Goal: Information Seeking & Learning: Learn about a topic

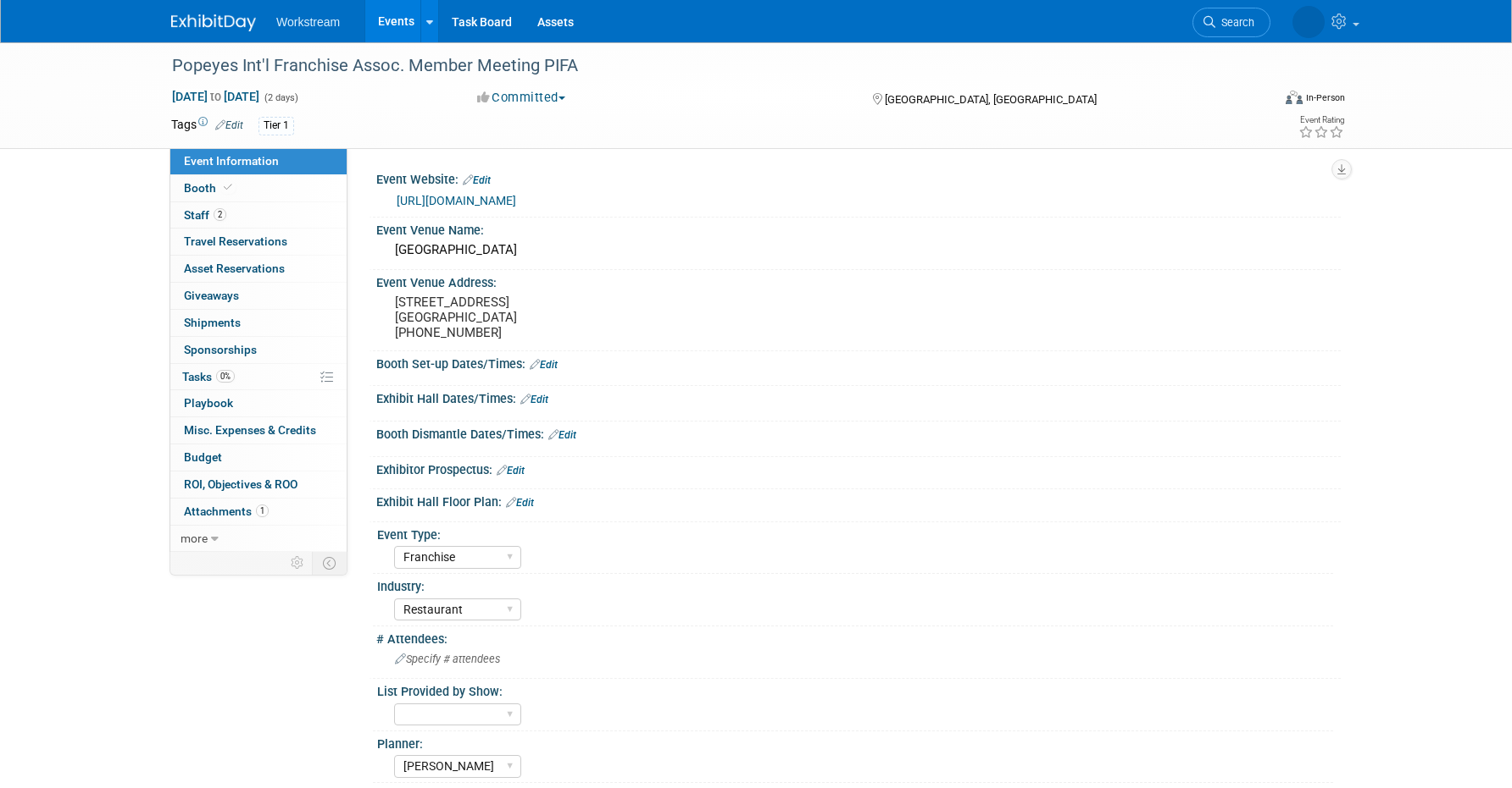
select select "Franchise"
select select "Restaurant"
select select "[PERSON_NAME]"
click at [393, 28] on link "Events" at bounding box center [396, 21] width 62 height 42
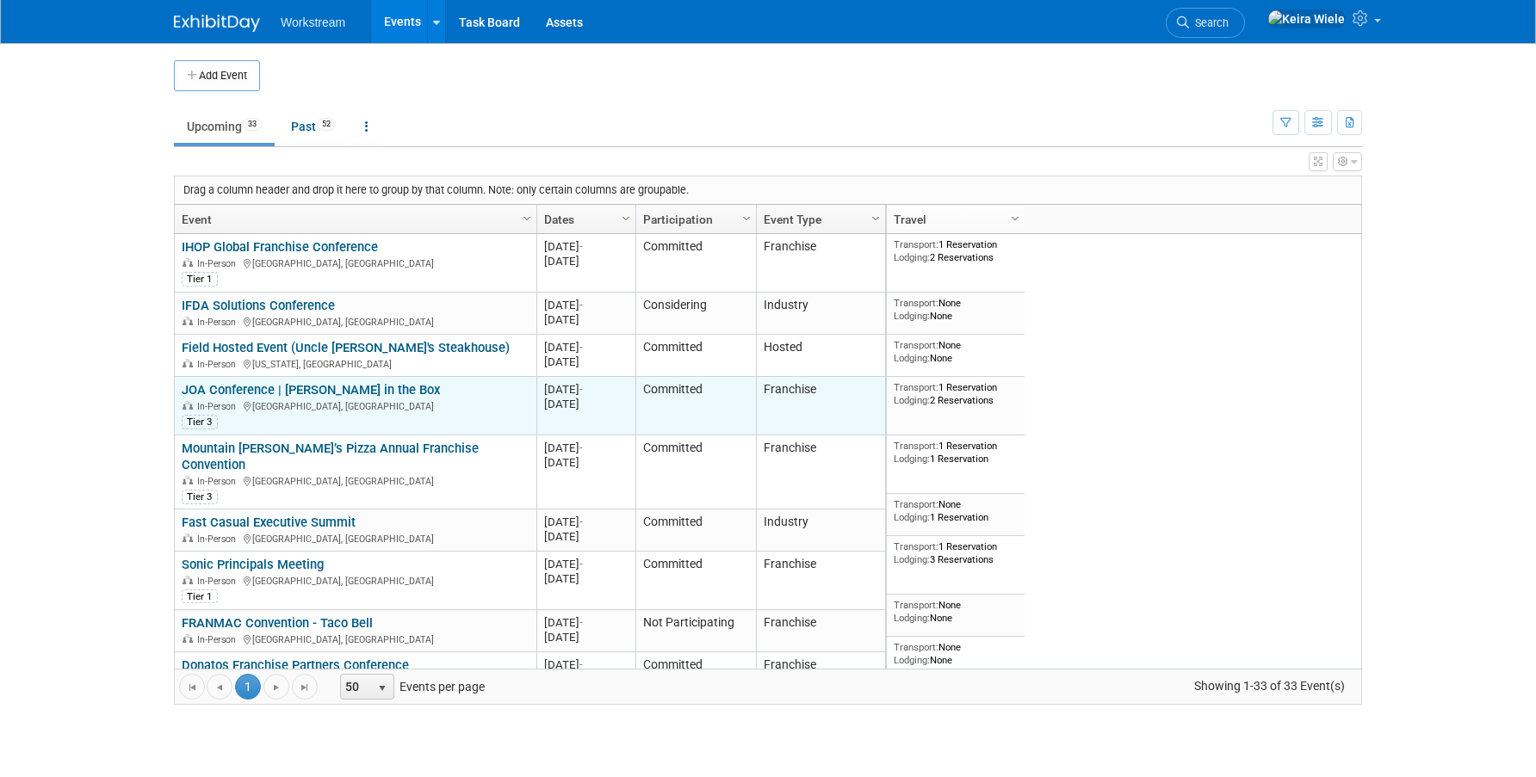
click at [322, 386] on link "JOA Conference | [PERSON_NAME] in the Box" at bounding box center [311, 389] width 258 height 15
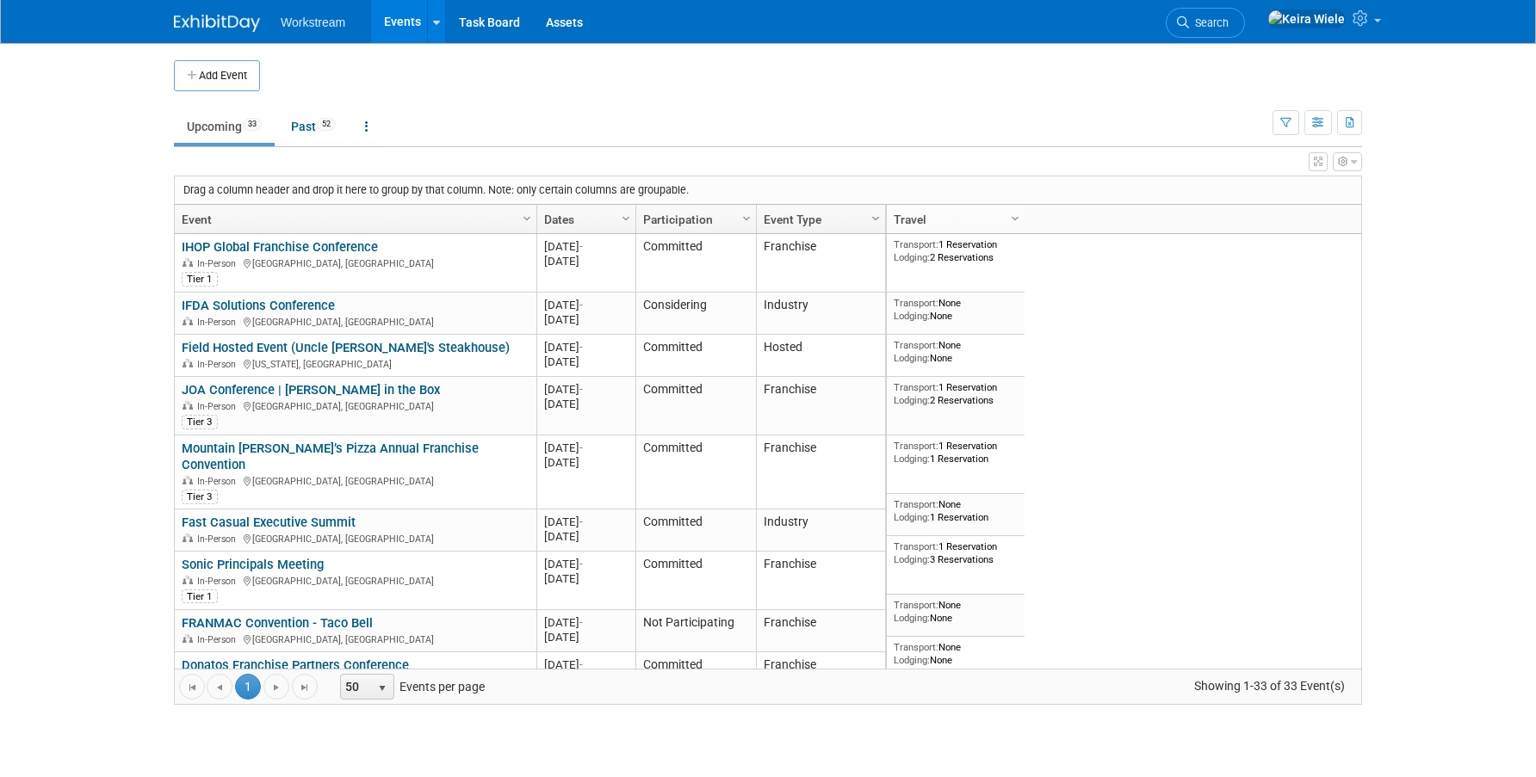
scroll to position [1054, 0]
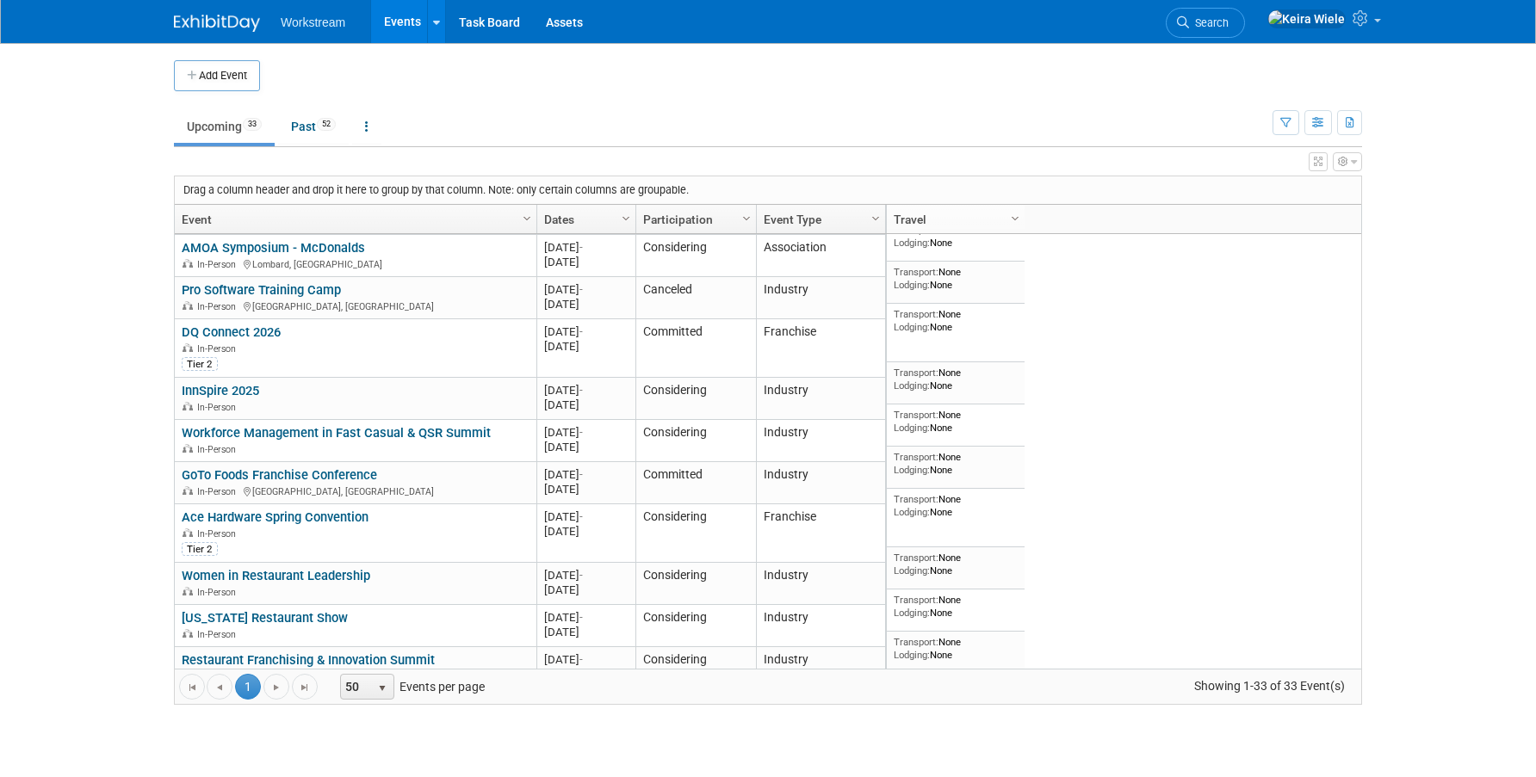
click at [100, 382] on body "Workstream Events Add Event Bulk Upload Events Shareable Event Boards Recently …" at bounding box center [768, 388] width 1536 height 777
click at [237, 119] on link "Upcoming 33" at bounding box center [224, 126] width 101 height 33
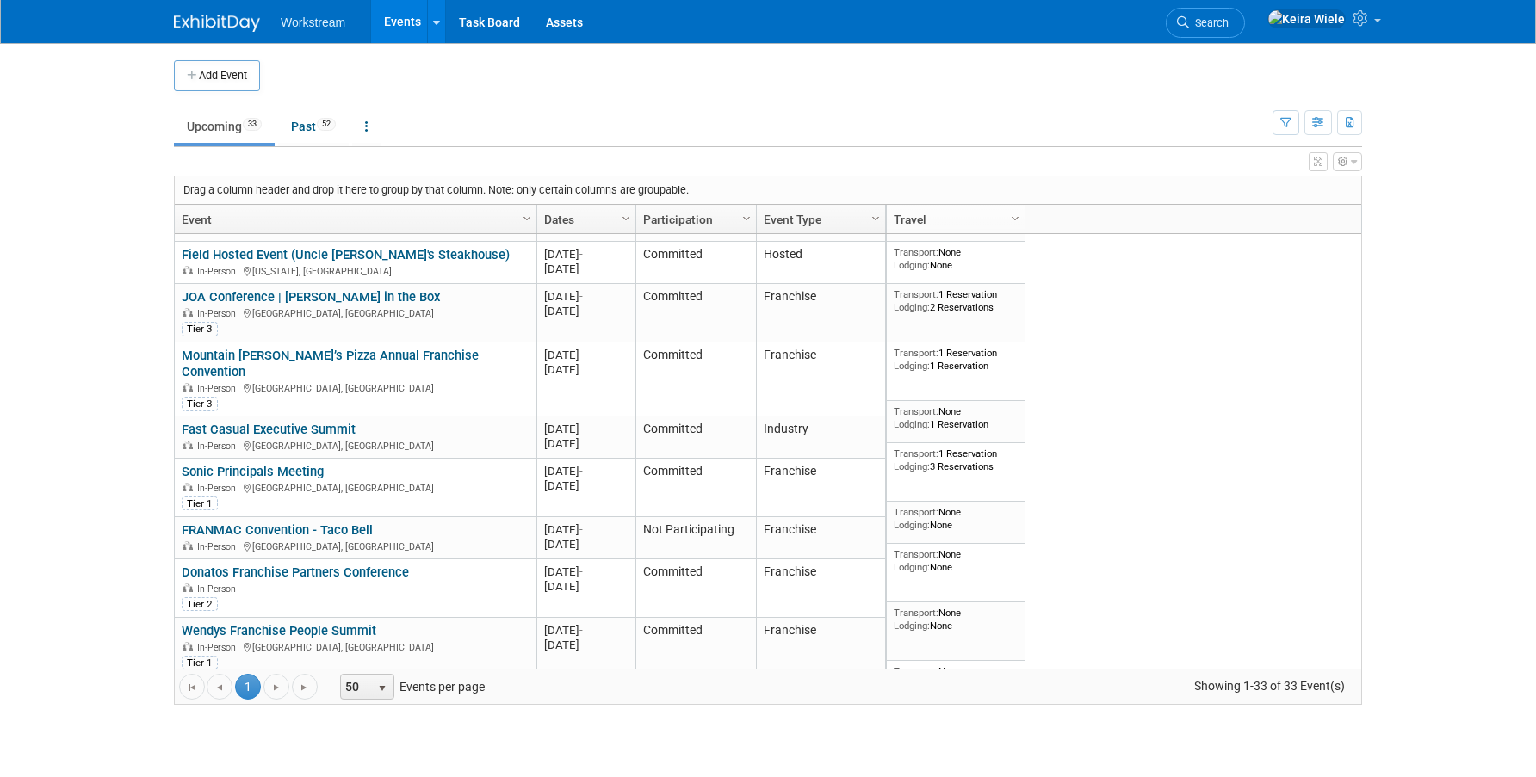
scroll to position [98, 0]
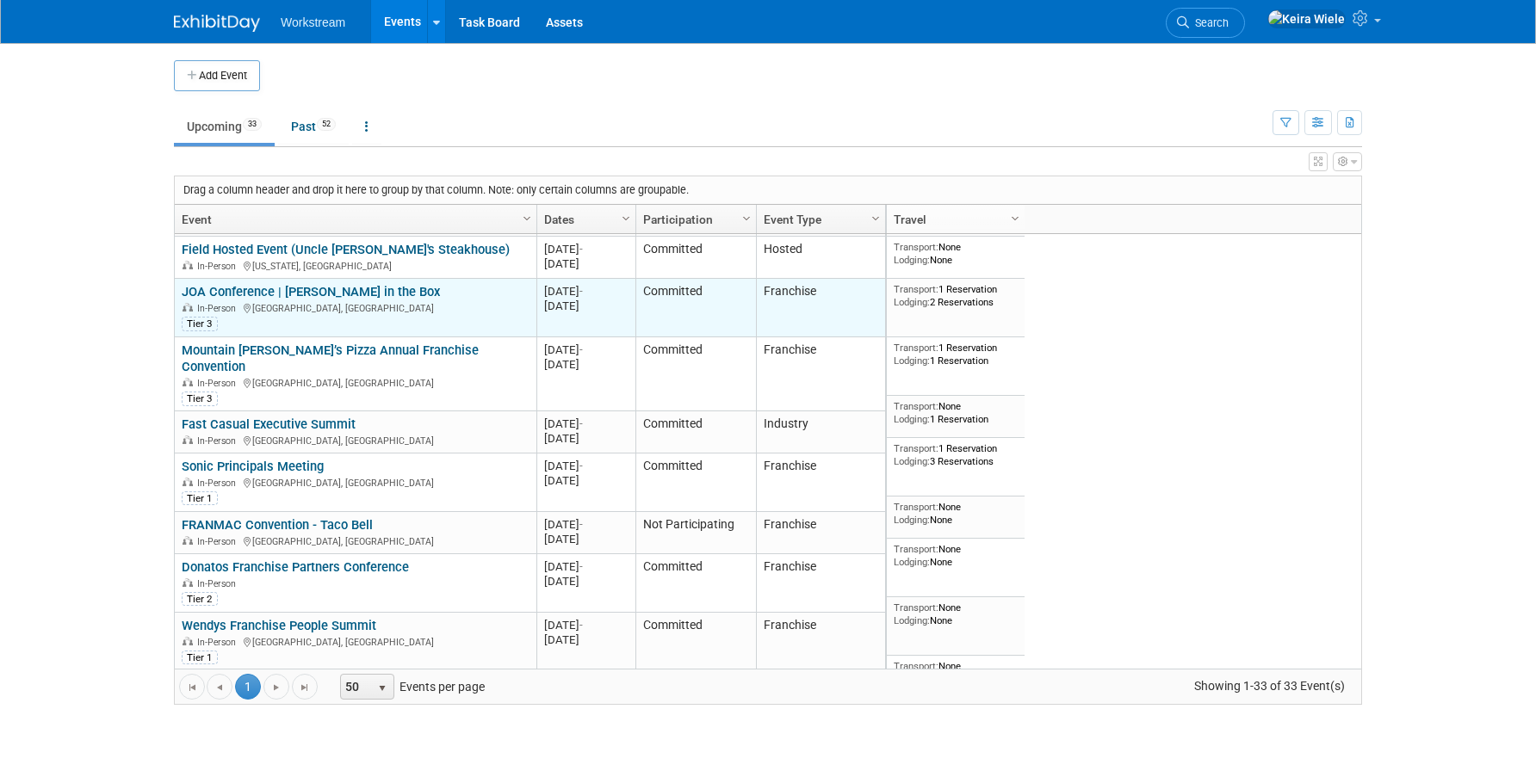
click at [358, 290] on link "JOA Conference | [PERSON_NAME] in the Box" at bounding box center [311, 291] width 258 height 15
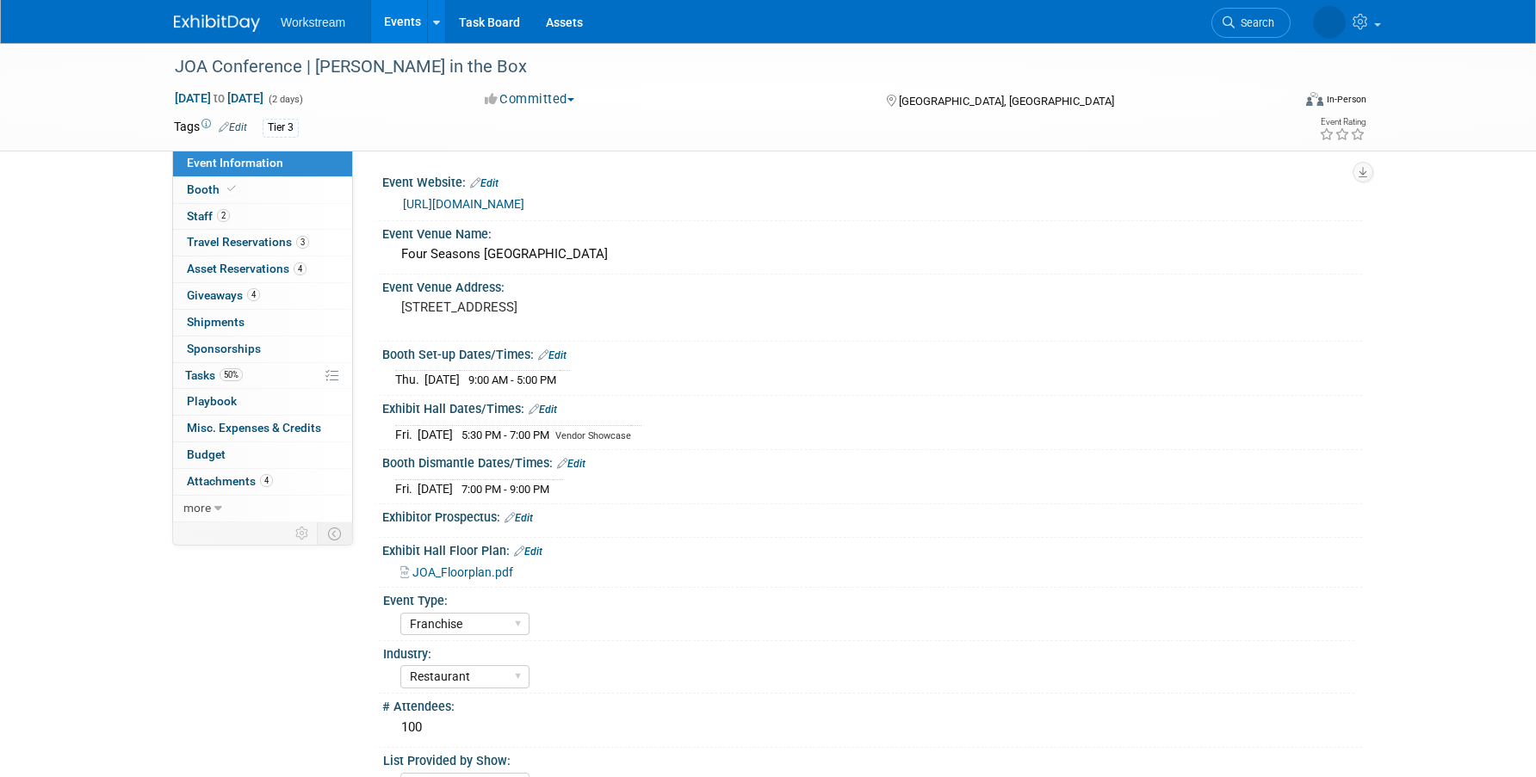
select select "Franchise"
select select "Restaurant"
select select "No"
select select "[PERSON_NAME]"
click at [524, 201] on link "[URL][DOMAIN_NAME]" at bounding box center [463, 204] width 121 height 14
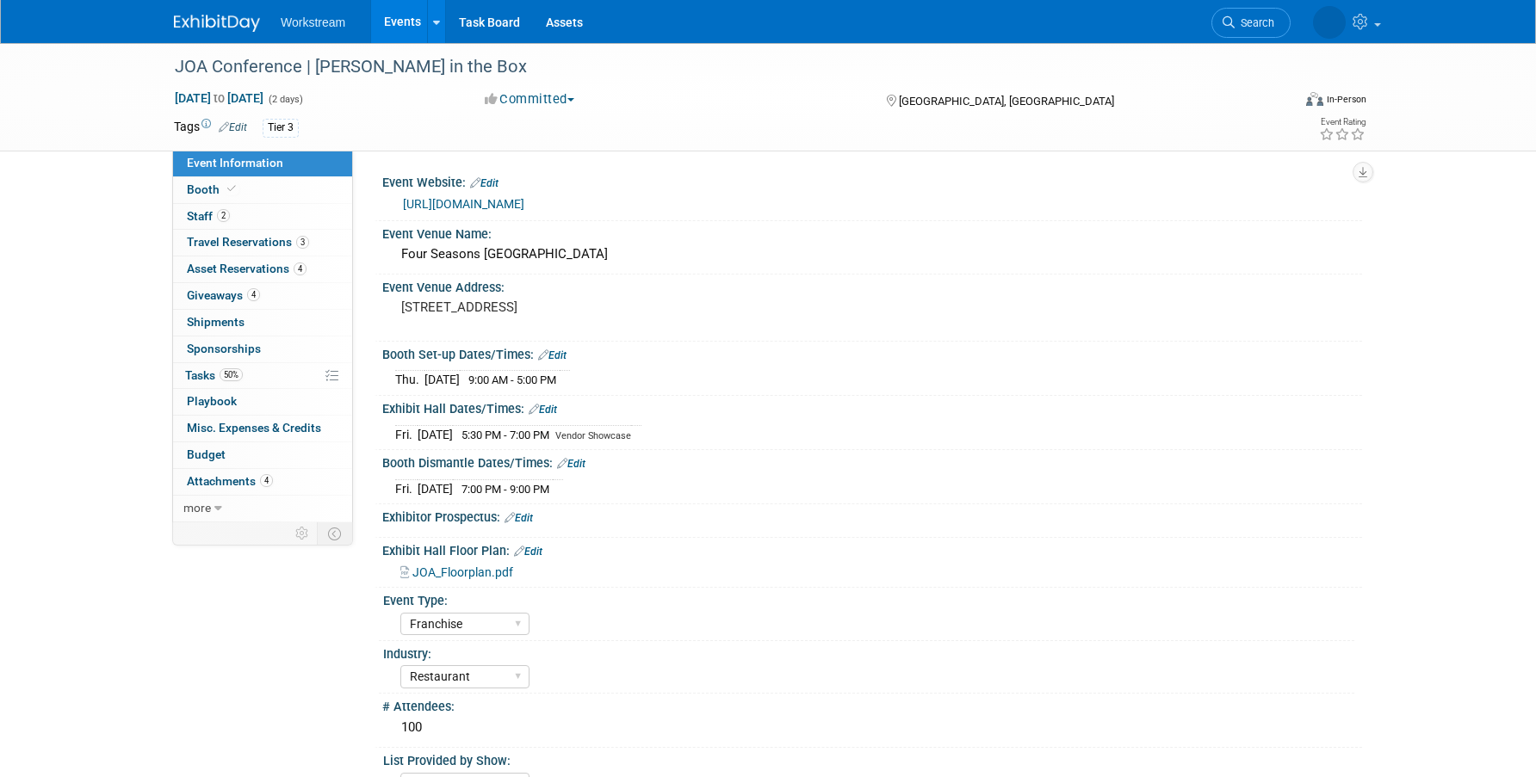
select select "Franchise"
select select "Restaurant"
select select "No"
select select "[PERSON_NAME]"
click at [479, 567] on span "JOA_Floorplan.pdf" at bounding box center [462, 572] width 101 height 14
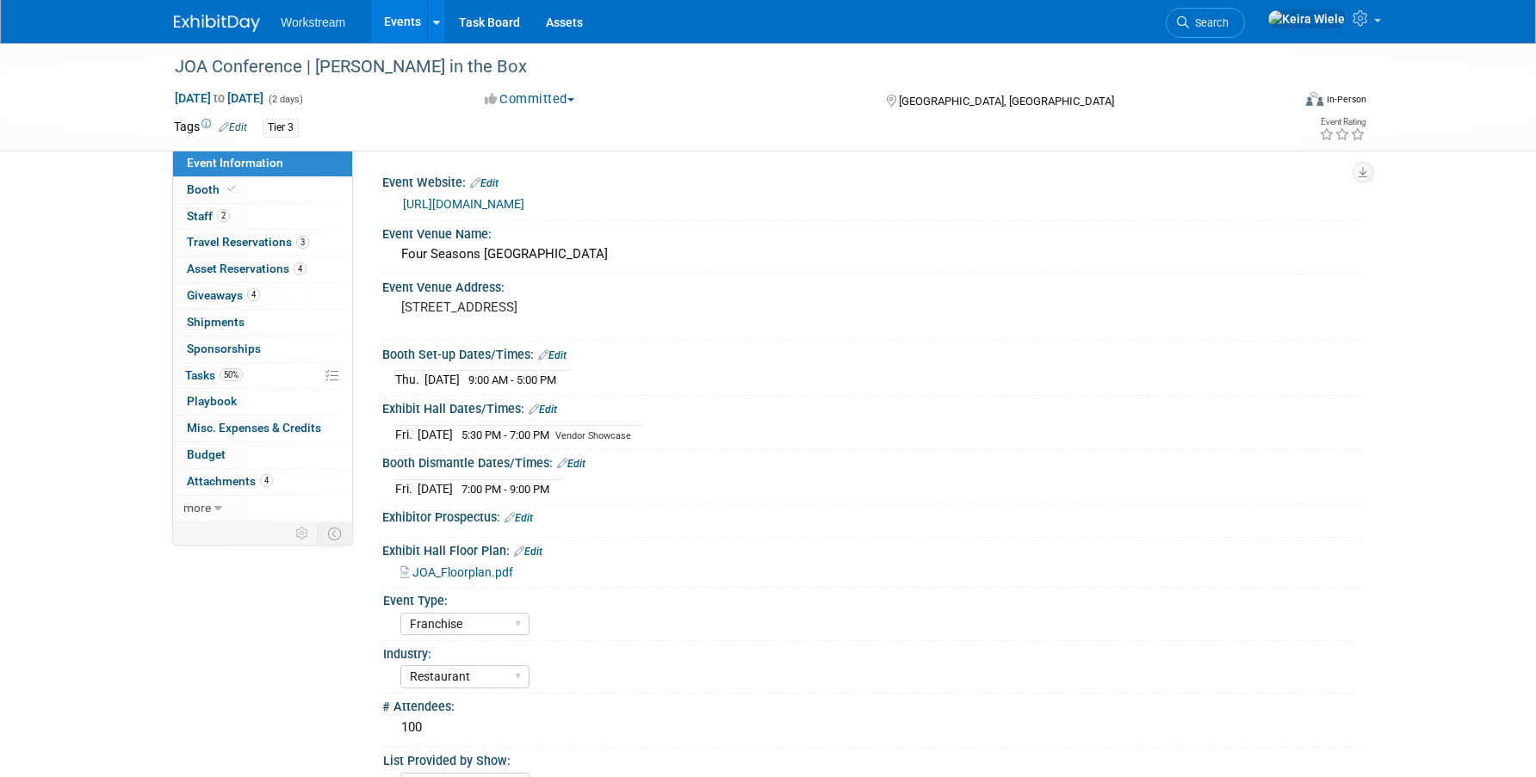
click at [468, 201] on link "[URL][DOMAIN_NAME]" at bounding box center [463, 204] width 121 height 14
click at [275, 265] on span "Asset Reservations 4" at bounding box center [247, 269] width 120 height 14
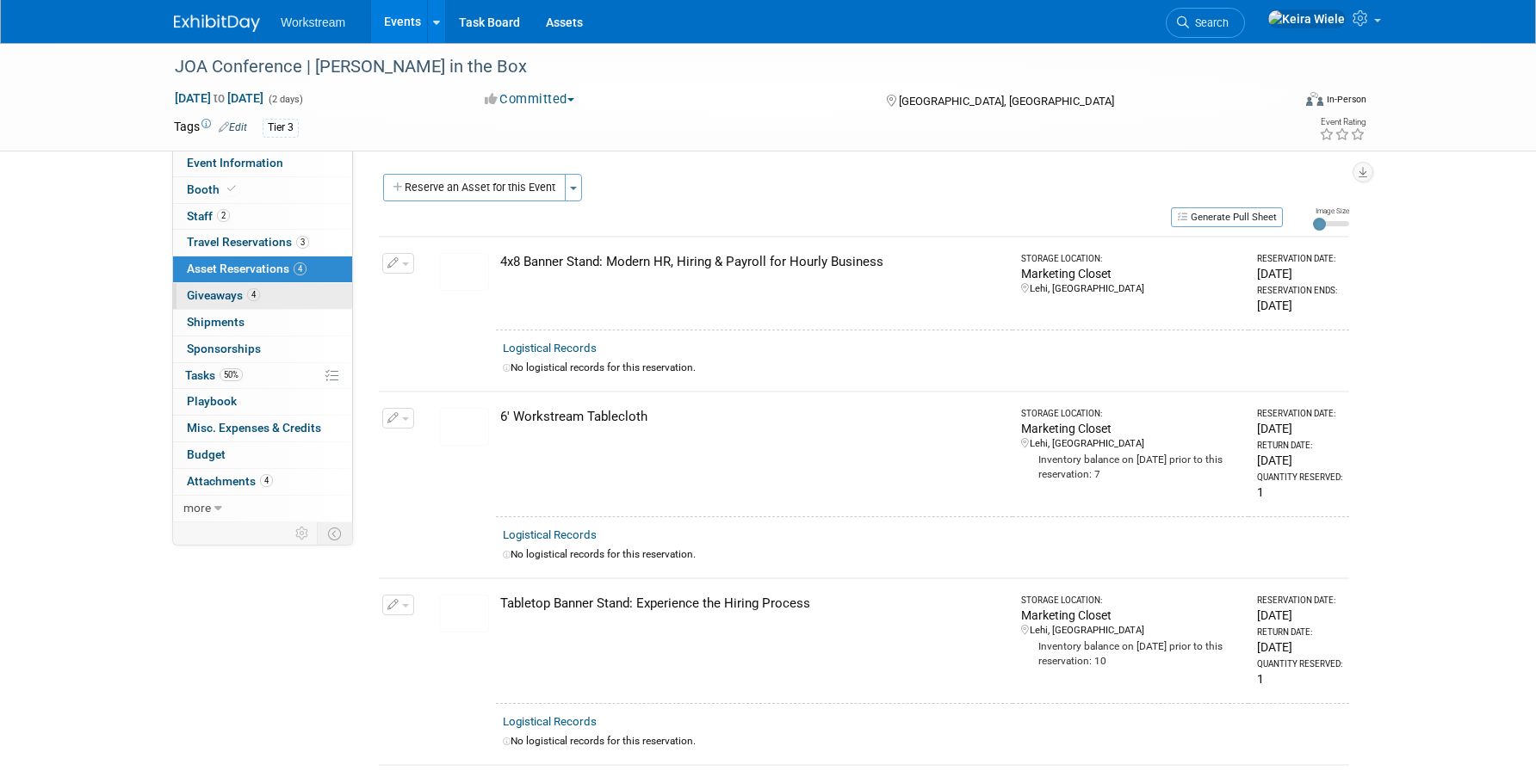
click at [274, 289] on link "4 Giveaways 4" at bounding box center [262, 296] width 179 height 26
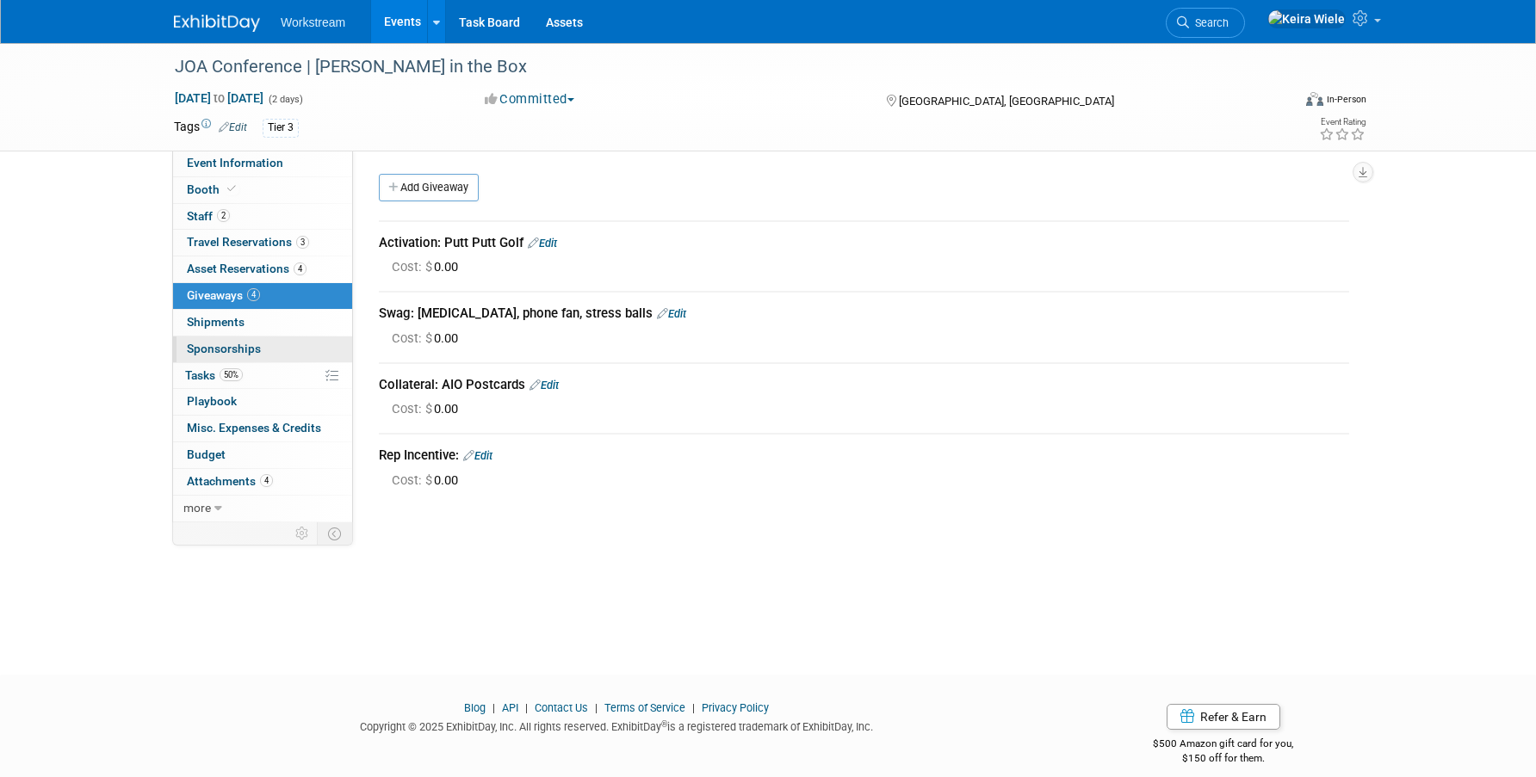
click at [273, 347] on link "0 Sponsorships 0" at bounding box center [262, 350] width 179 height 26
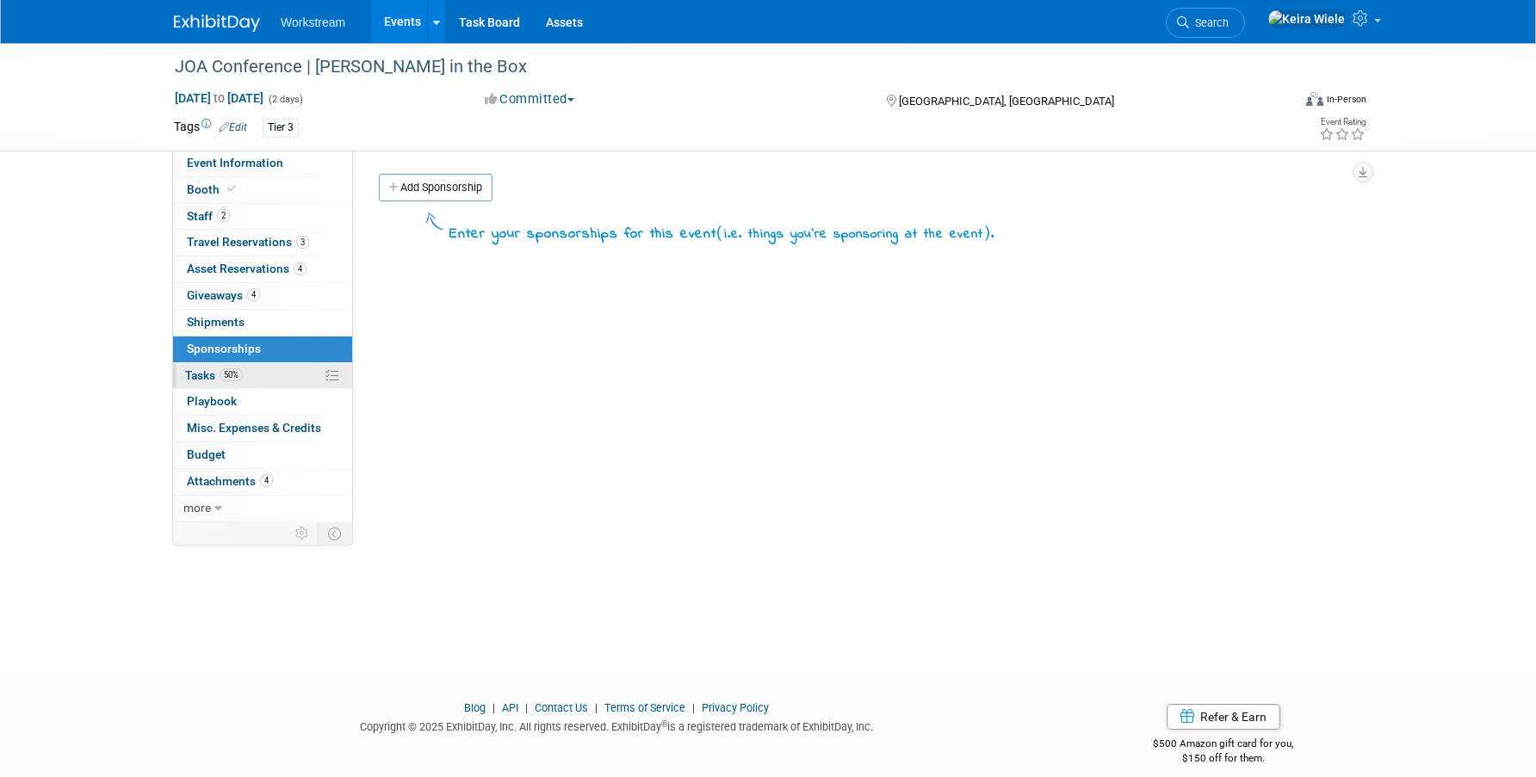
click at [267, 366] on link "50% Tasks 50%" at bounding box center [262, 376] width 179 height 26
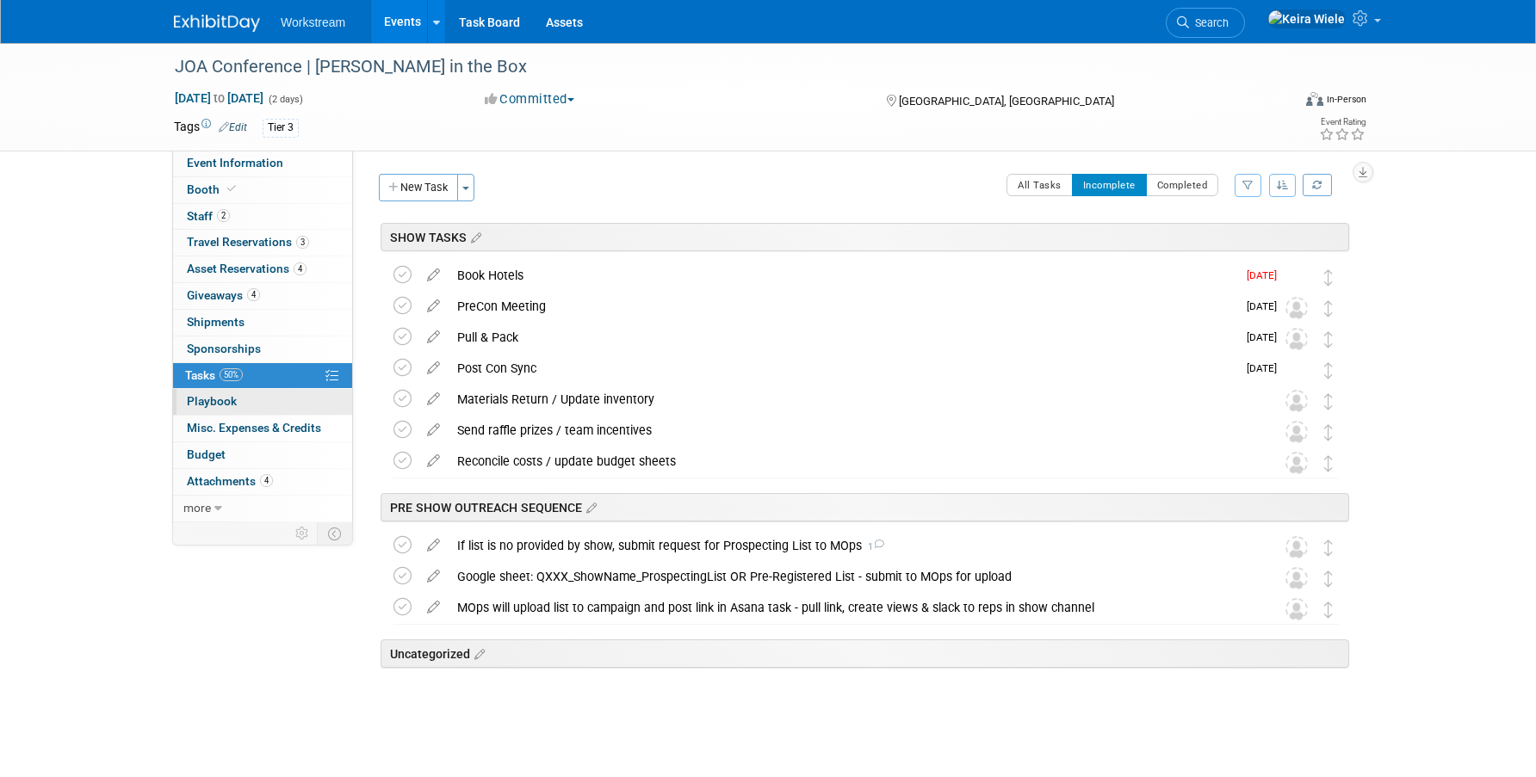
click at [267, 394] on link "0 Playbook 0" at bounding box center [262, 402] width 179 height 26
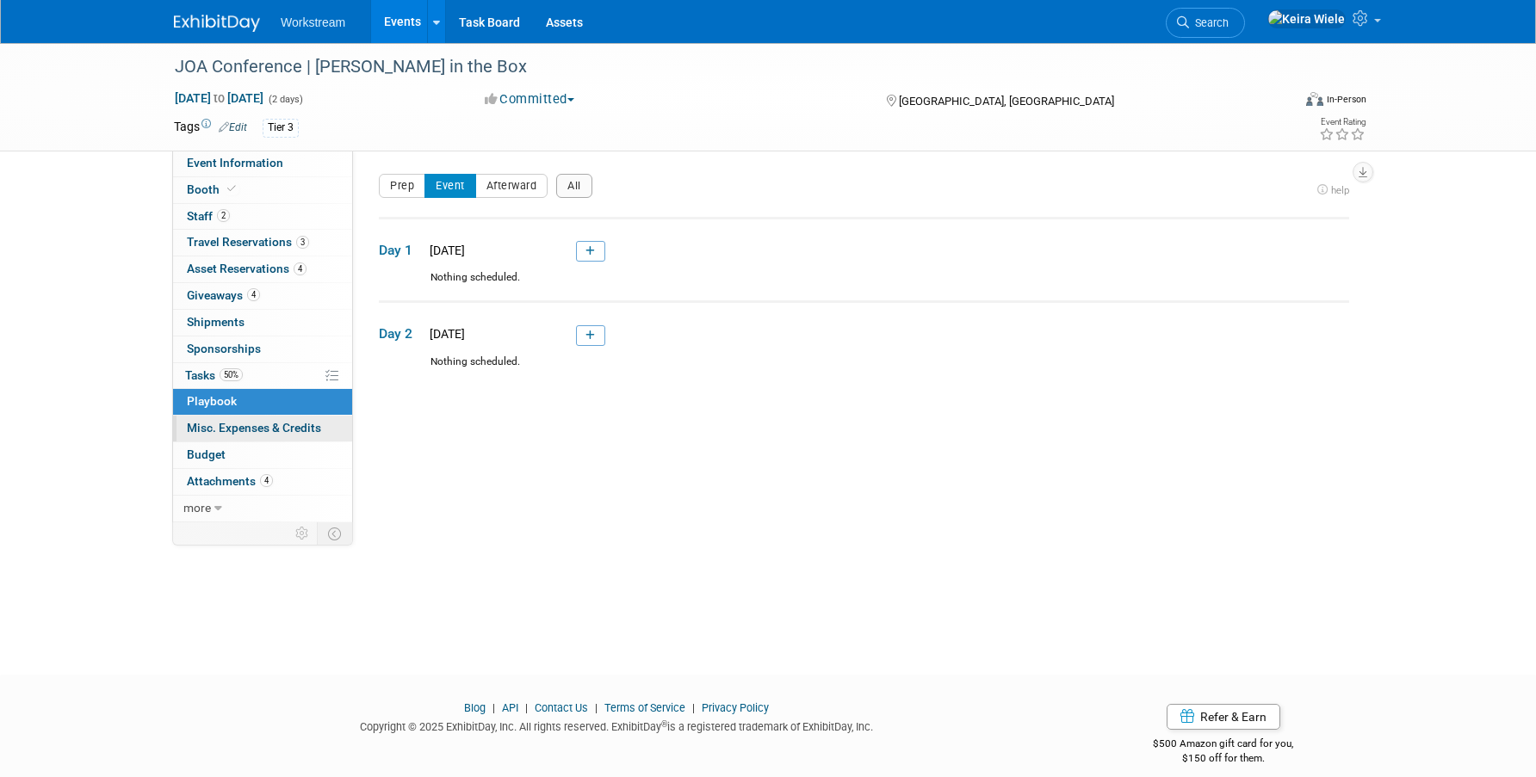
click at [254, 423] on span "Misc. Expenses & Credits 0" at bounding box center [254, 428] width 134 height 14
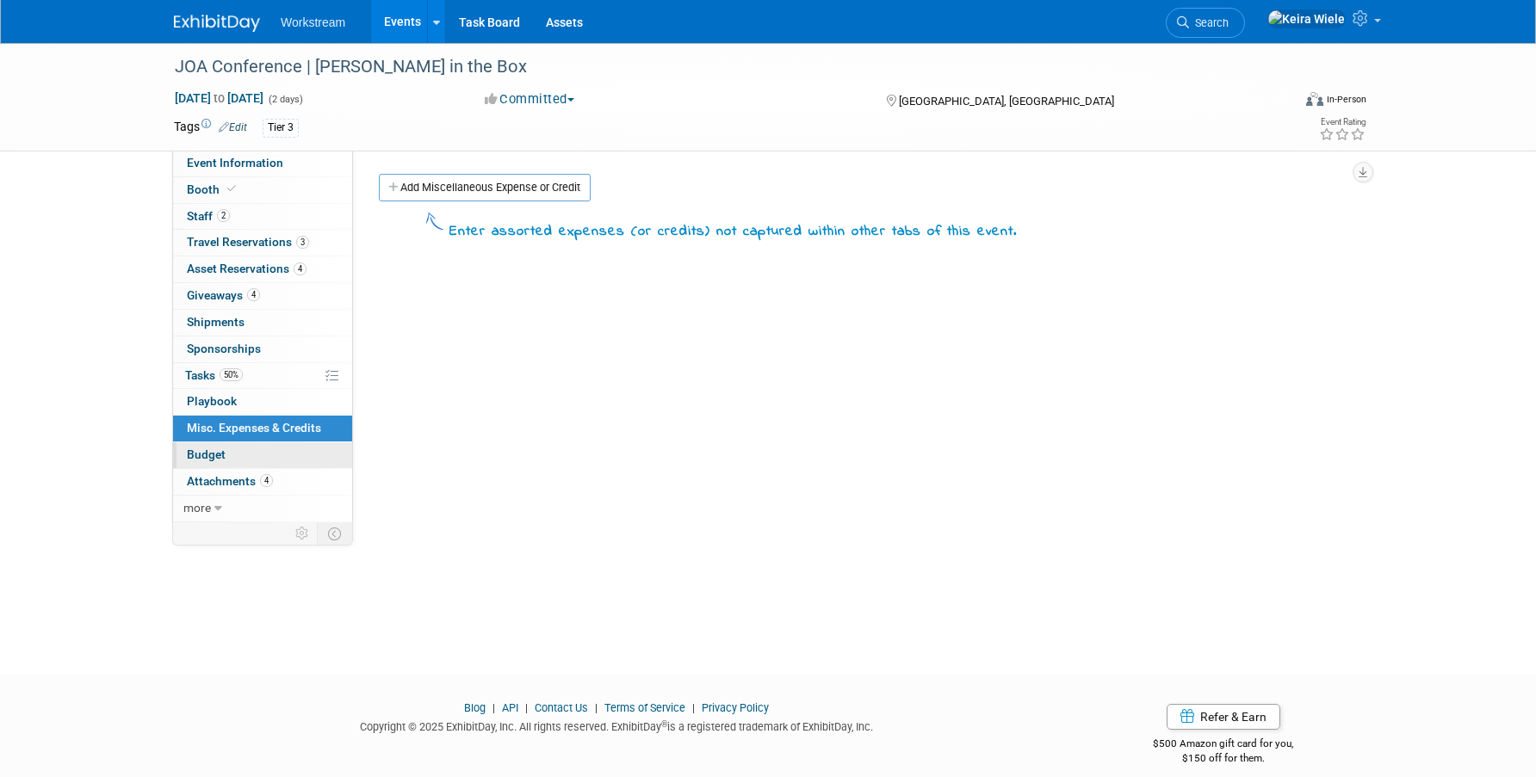
click at [234, 449] on link "Budget" at bounding box center [262, 455] width 179 height 26
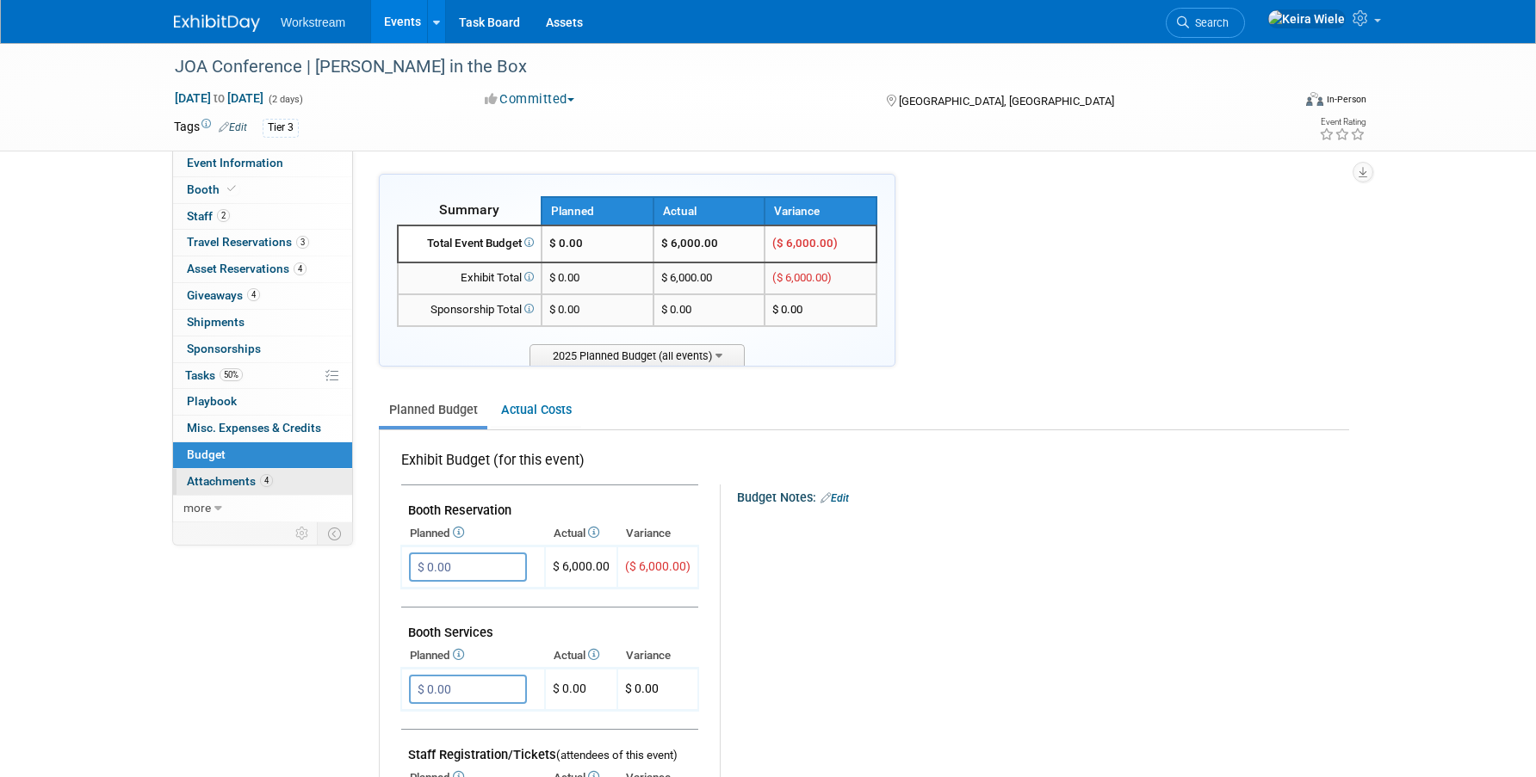
click at [228, 473] on link "4 Attachments 4" at bounding box center [262, 482] width 179 height 26
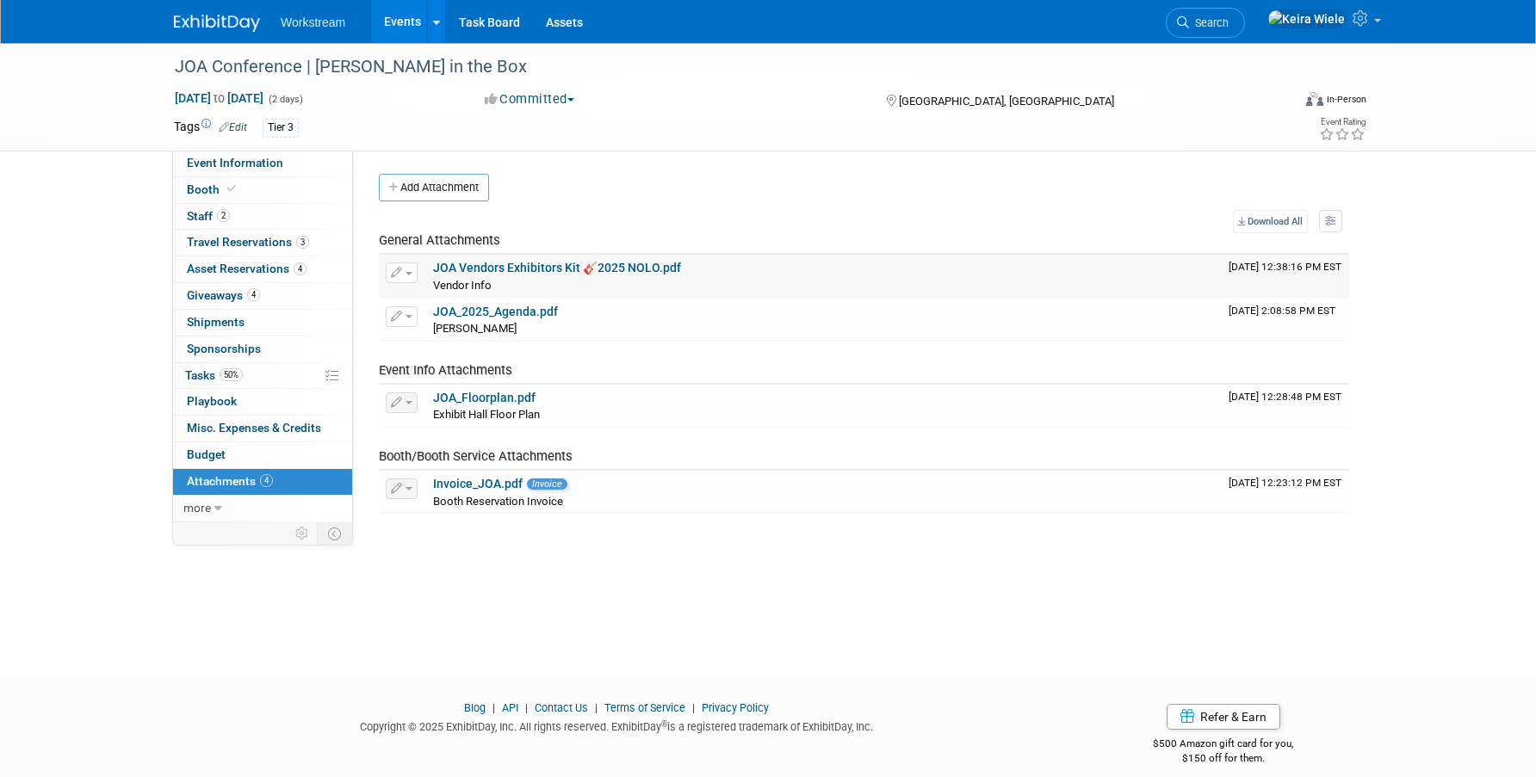
click at [487, 264] on link "JOA Vendors Exhibitors Kit 🎸2025 NOLO.pdf" at bounding box center [557, 268] width 248 height 14
